Goal: Find specific page/section: Find specific page/section

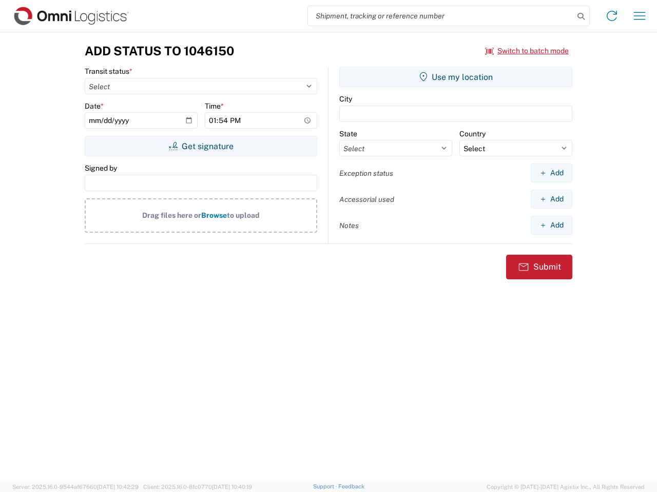
click at [441, 16] on input "search" at bounding box center [441, 15] width 266 height 19
click at [581, 16] on icon at bounding box center [580, 16] width 14 height 14
click at [611, 16] on icon at bounding box center [611, 16] width 16 height 16
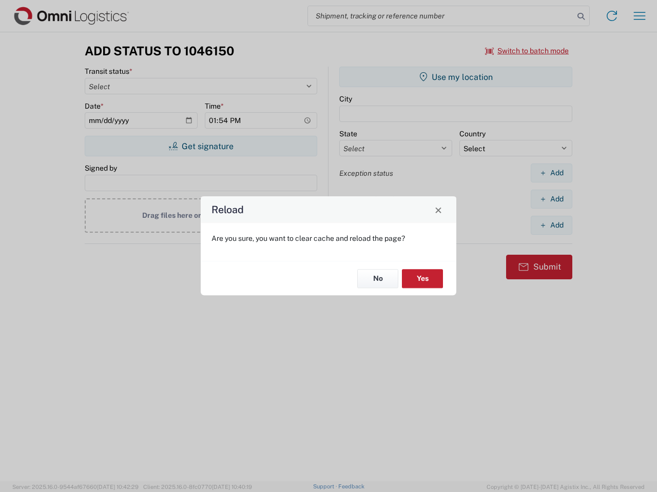
click at [639, 16] on div "Reload Are you sure, you want to clear cache and reload the page? No Yes" at bounding box center [328, 246] width 657 height 492
click at [527, 51] on div "Reload Are you sure, you want to clear cache and reload the page? No Yes" at bounding box center [328, 246] width 657 height 492
click at [201, 146] on div "Reload Are you sure, you want to clear cache and reload the page? No Yes" at bounding box center [328, 246] width 657 height 492
click at [456, 77] on div "Reload Are you sure, you want to clear cache and reload the page? No Yes" at bounding box center [328, 246] width 657 height 492
click at [551, 173] on div "Reload Are you sure, you want to clear cache and reload the page? No Yes" at bounding box center [328, 246] width 657 height 492
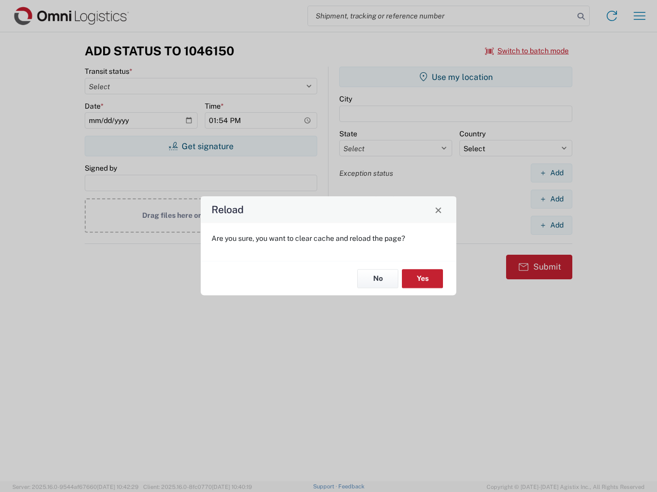
click at [551, 199] on div "Reload Are you sure, you want to clear cache and reload the page? No Yes" at bounding box center [328, 246] width 657 height 492
click at [551, 225] on div "Reload Are you sure, you want to clear cache and reload the page? No Yes" at bounding box center [328, 246] width 657 height 492
